Goal: Transaction & Acquisition: Purchase product/service

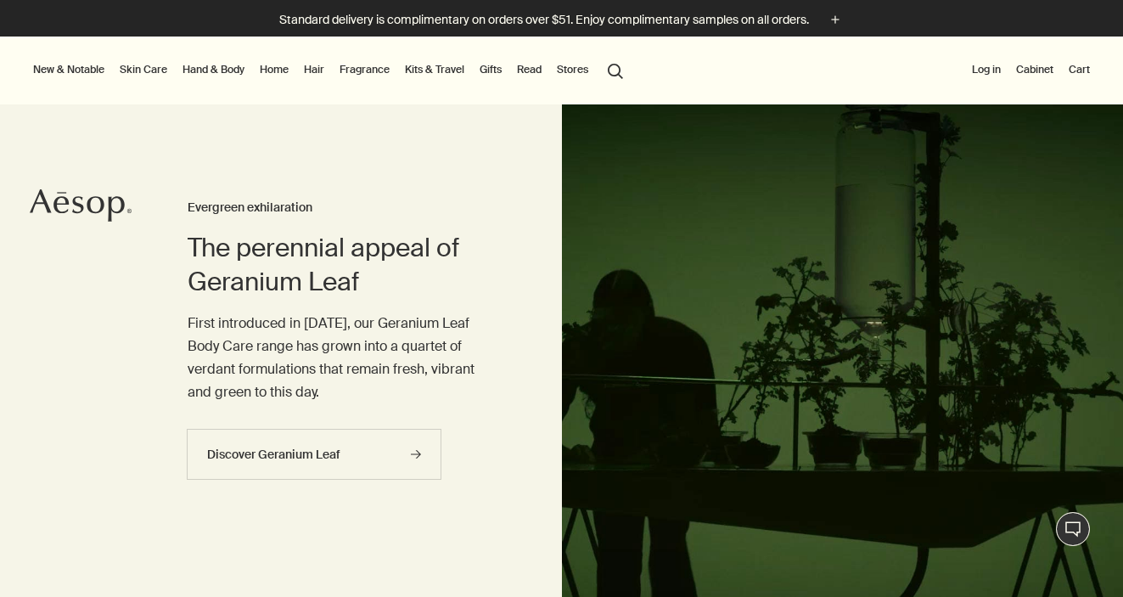
click at [222, 67] on link "Hand & Body" at bounding box center [213, 69] width 69 height 20
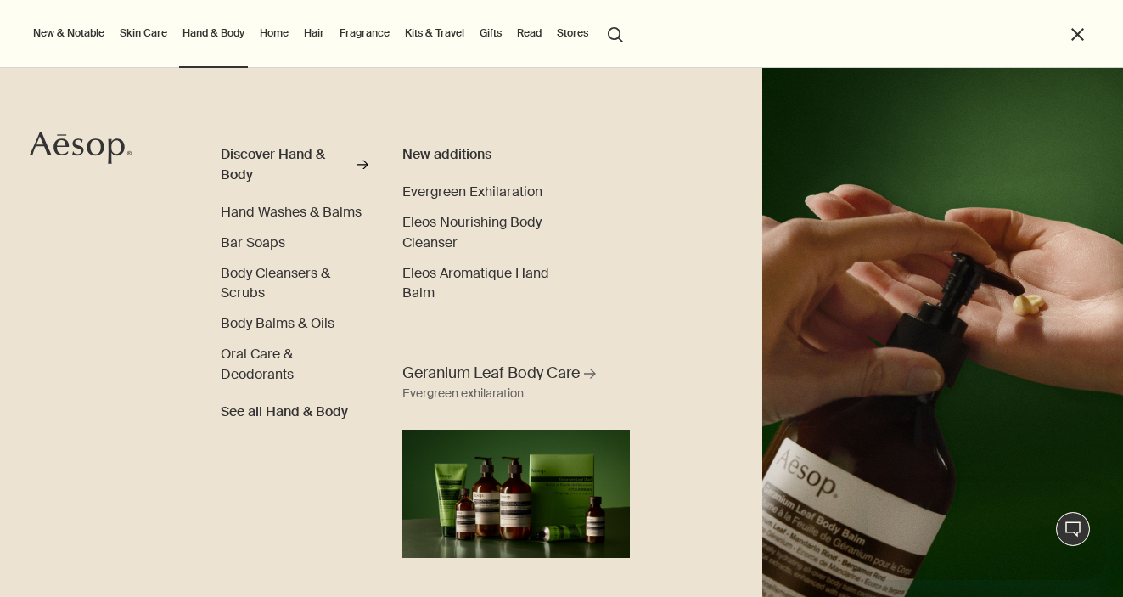
click at [614, 36] on button "search Search" at bounding box center [615, 33] width 31 height 32
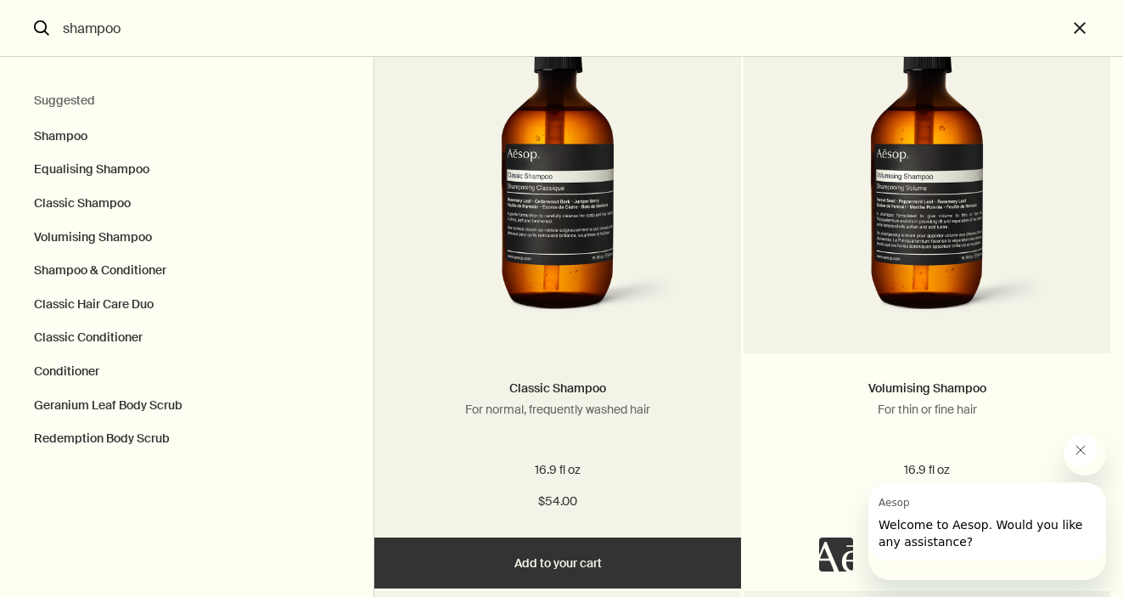
scroll to position [867, 0]
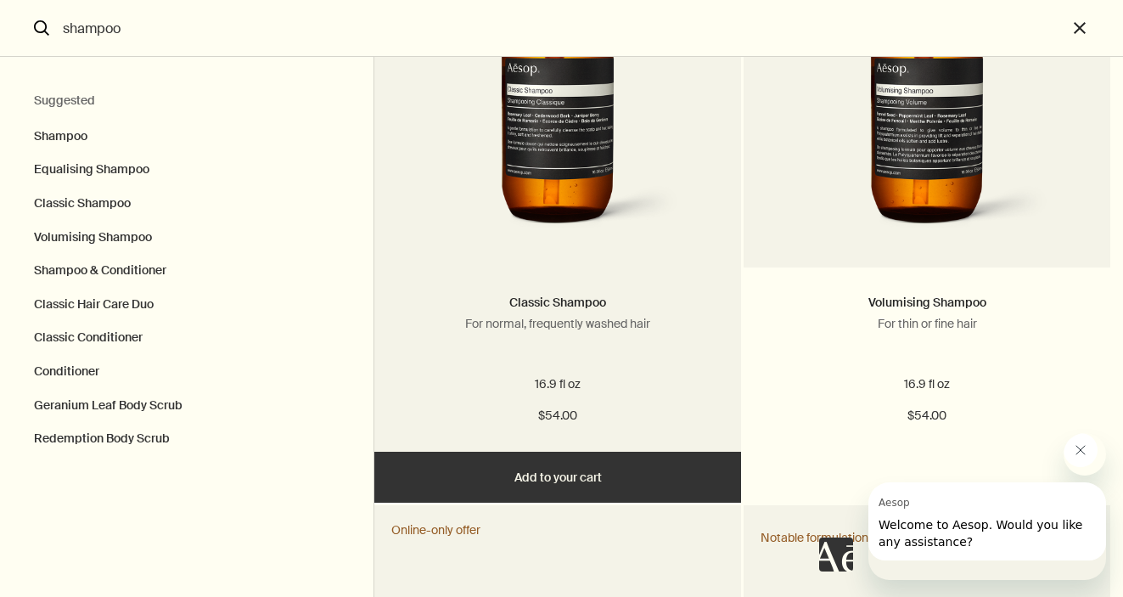
type input "shampoo"
click at [547, 502] on button "Add Add to your cart" at bounding box center [557, 477] width 367 height 51
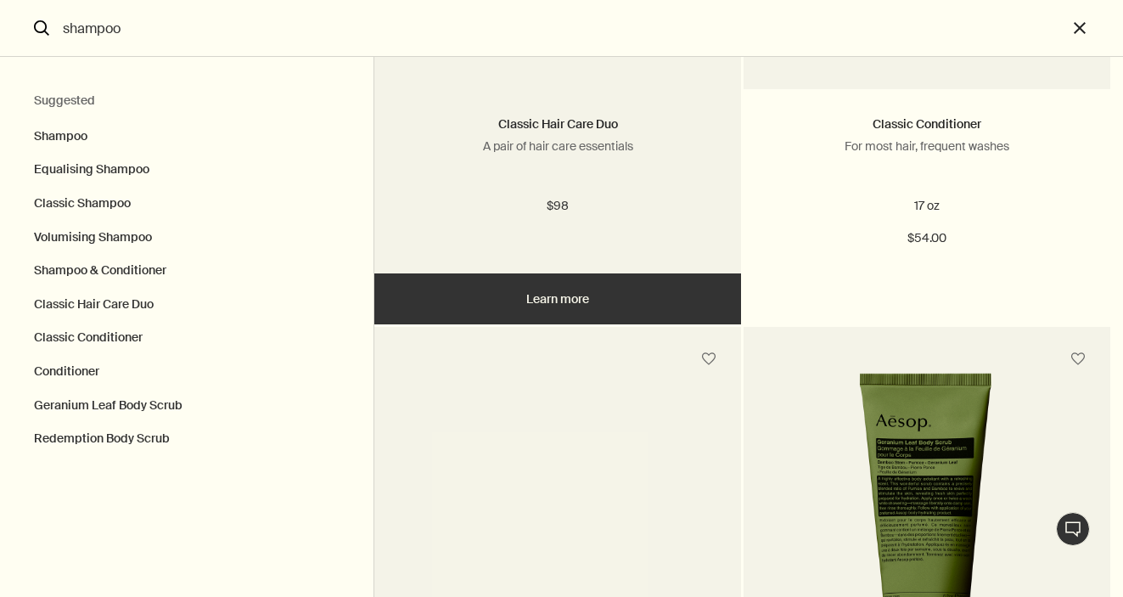
scroll to position [1601, 0]
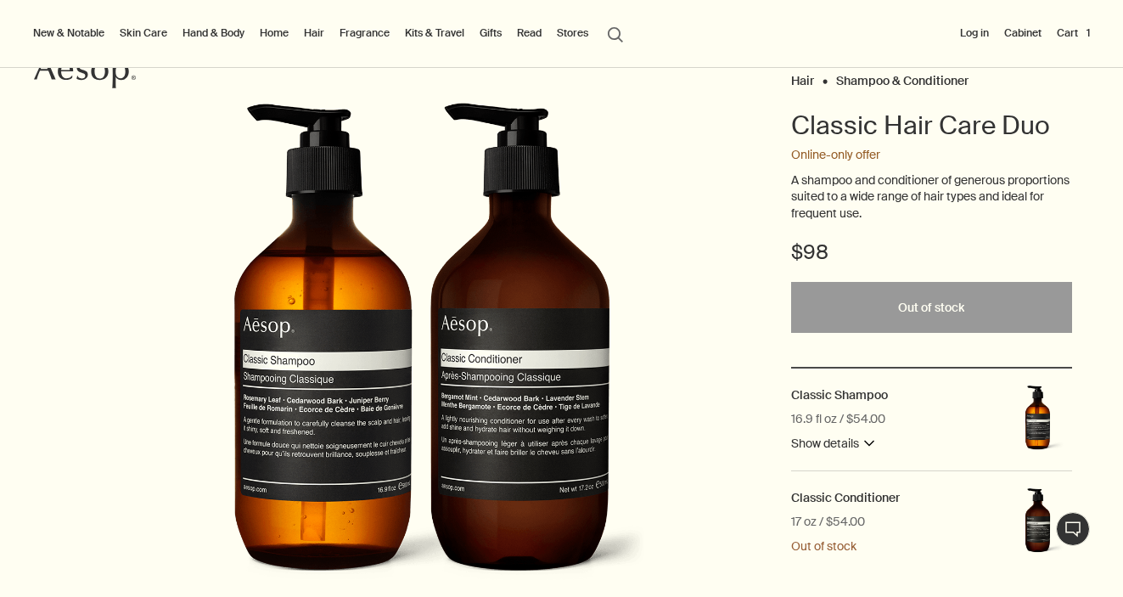
scroll to position [144, 0]
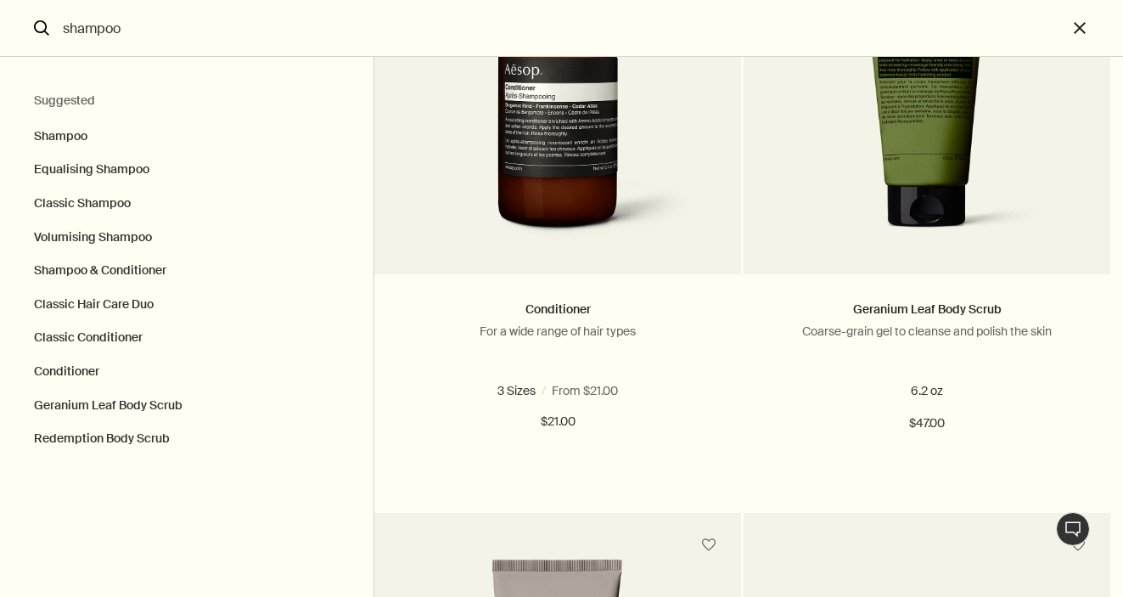
scroll to position [2116, 0]
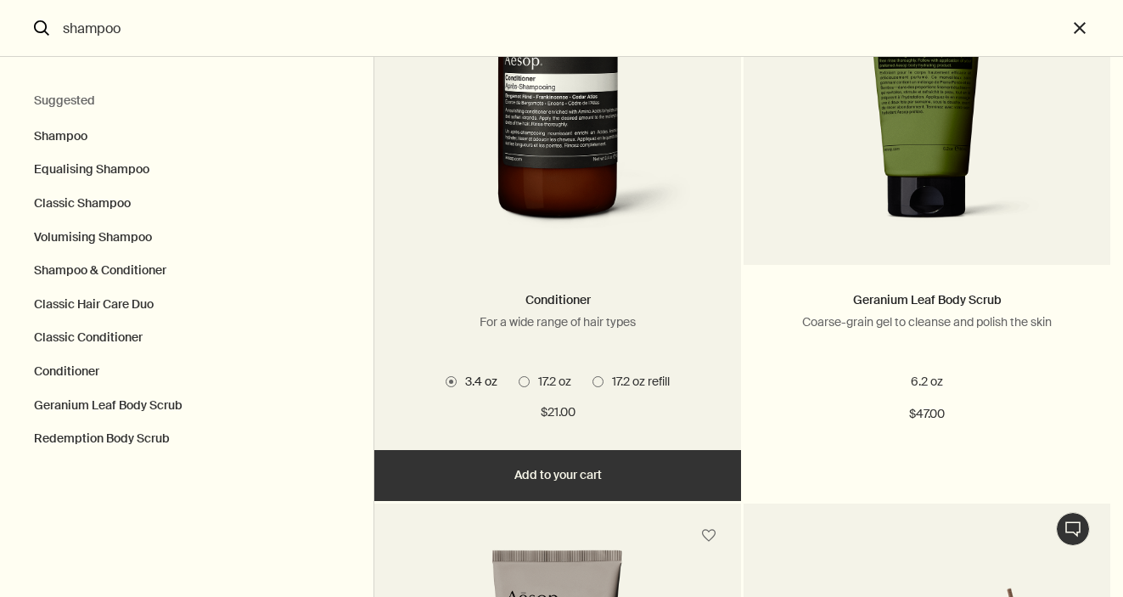
click at [464, 239] on img "Search" at bounding box center [557, 82] width 272 height 314
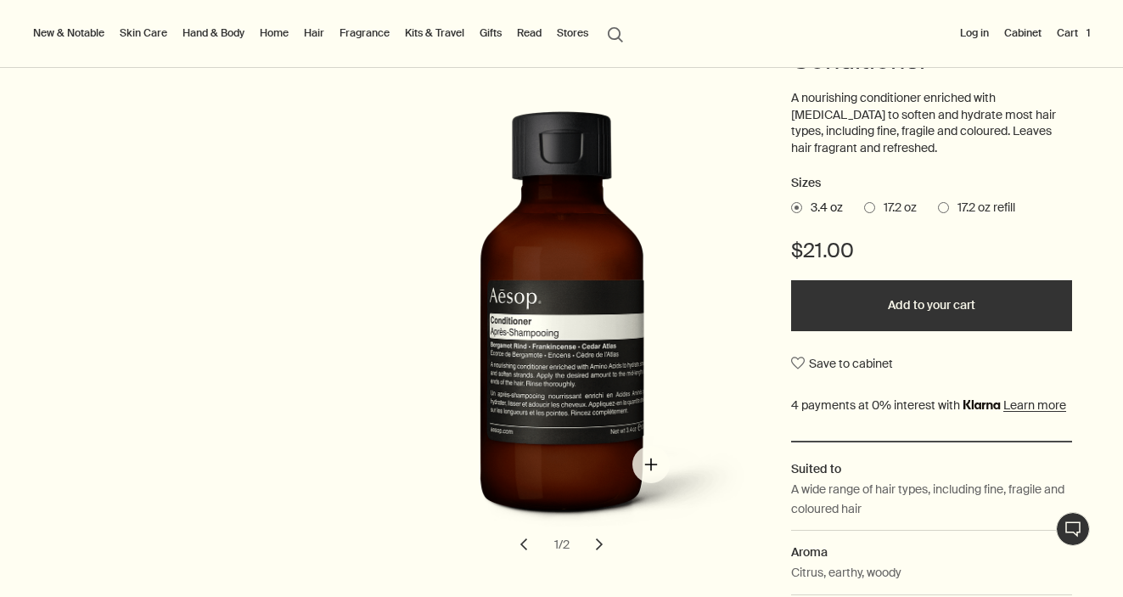
scroll to position [214, 0]
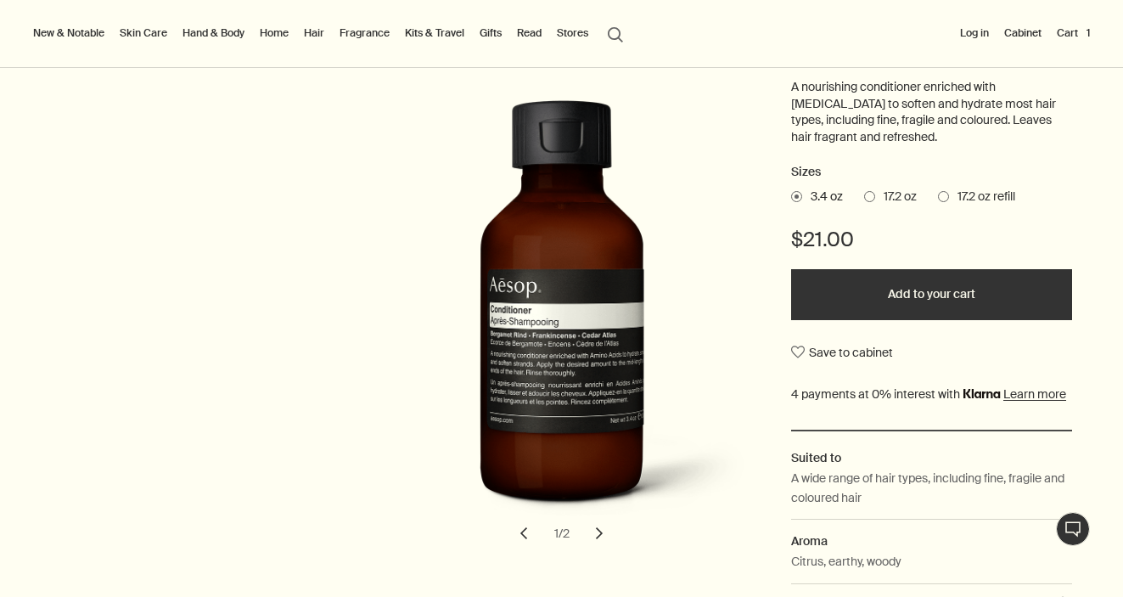
click at [875, 202] on span at bounding box center [869, 196] width 11 height 11
click at [864, 199] on input "17.2 oz" at bounding box center [864, 193] width 0 height 11
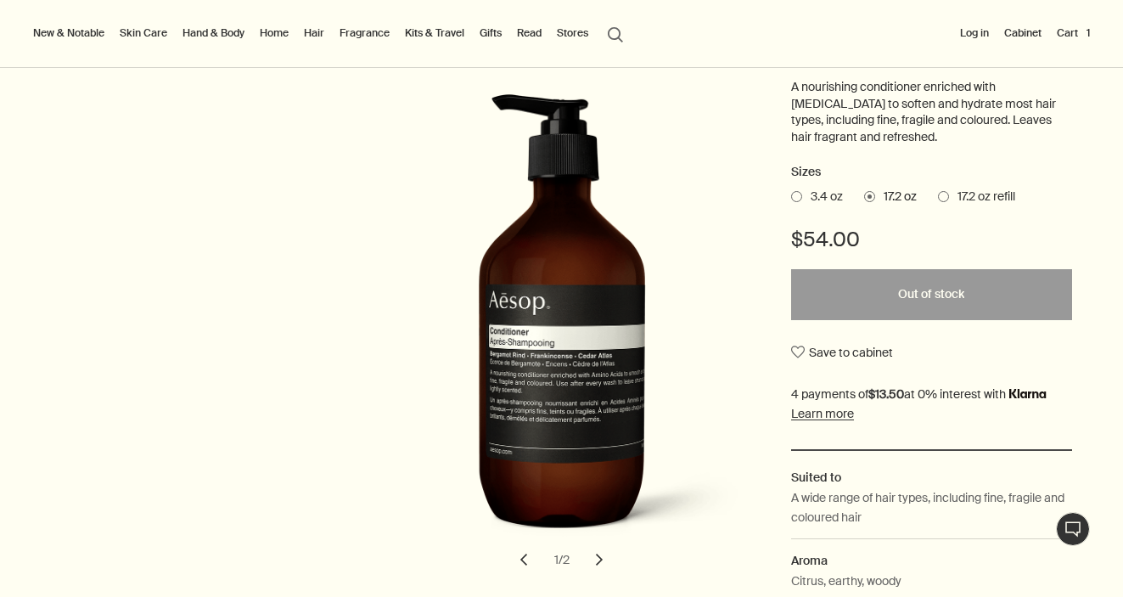
click at [962, 205] on label "17.2 oz refill" at bounding box center [976, 196] width 77 height 17
click at [938, 199] on input "17.2 oz refill" at bounding box center [938, 193] width 0 height 11
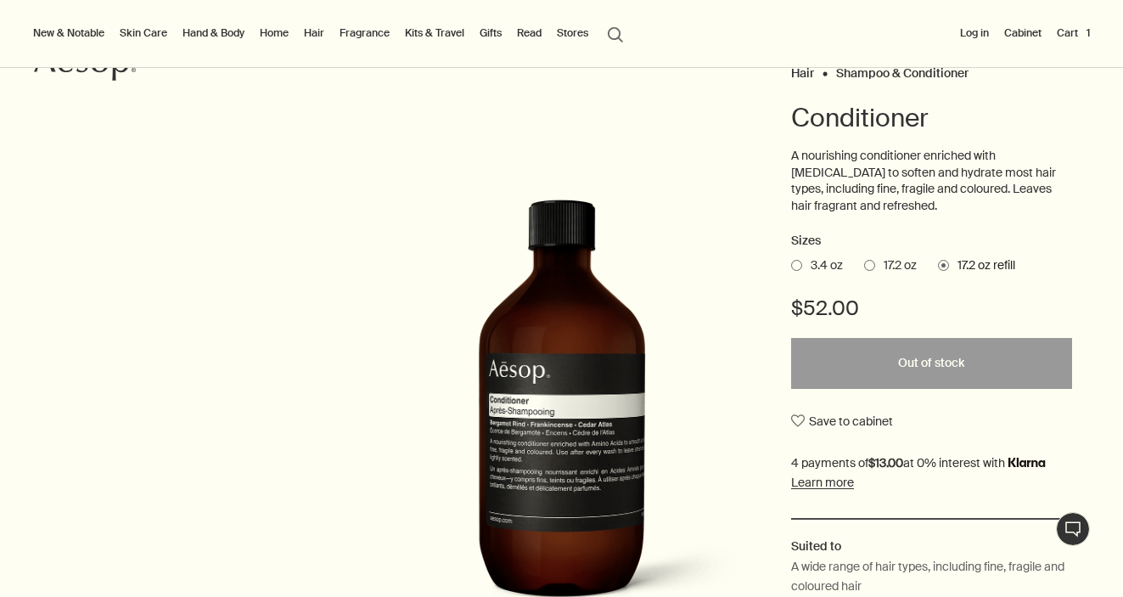
scroll to position [0, 0]
